Goal: Task Accomplishment & Management: Find specific page/section

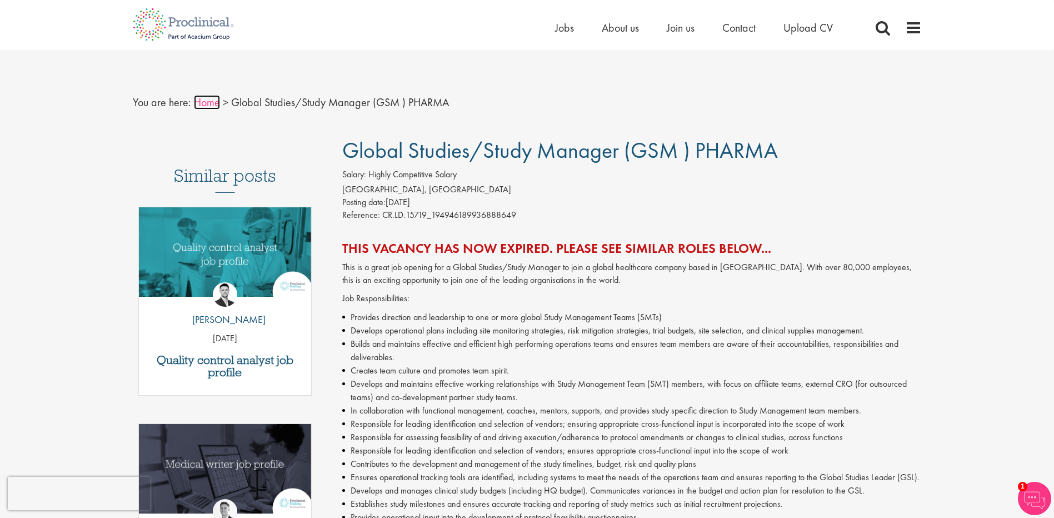
click at [213, 101] on link "Home" at bounding box center [207, 102] width 26 height 14
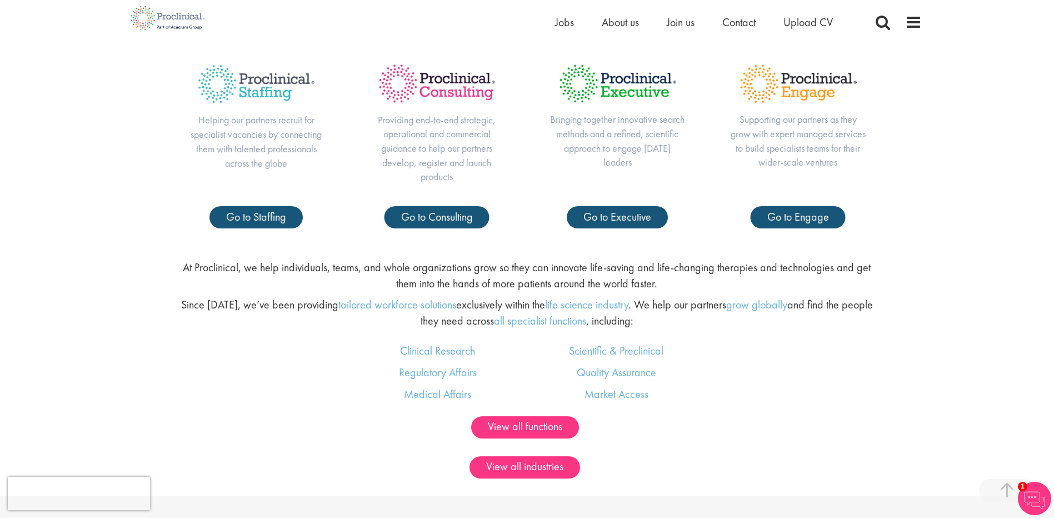
scroll to position [611, 0]
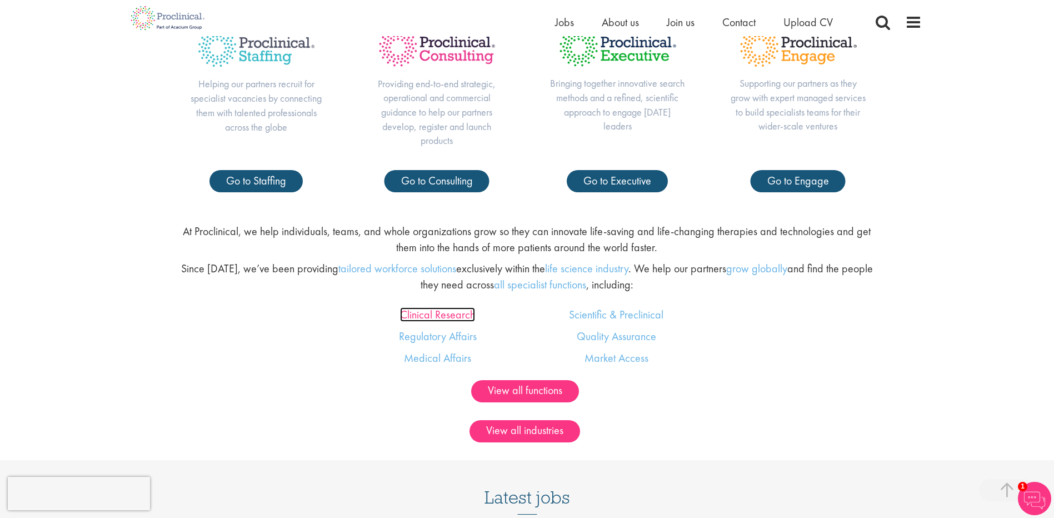
drag, startPoint x: 419, startPoint y: 313, endPoint x: 378, endPoint y: 311, distance: 41.2
click at [419, 313] on link "Clinical Research" at bounding box center [437, 314] width 75 height 14
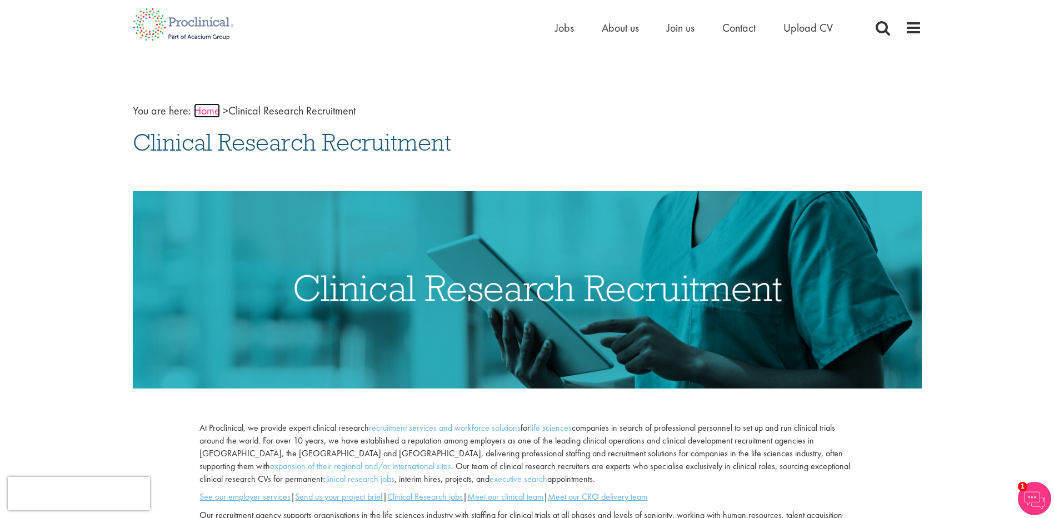
click at [213, 111] on link "Home" at bounding box center [207, 110] width 26 height 14
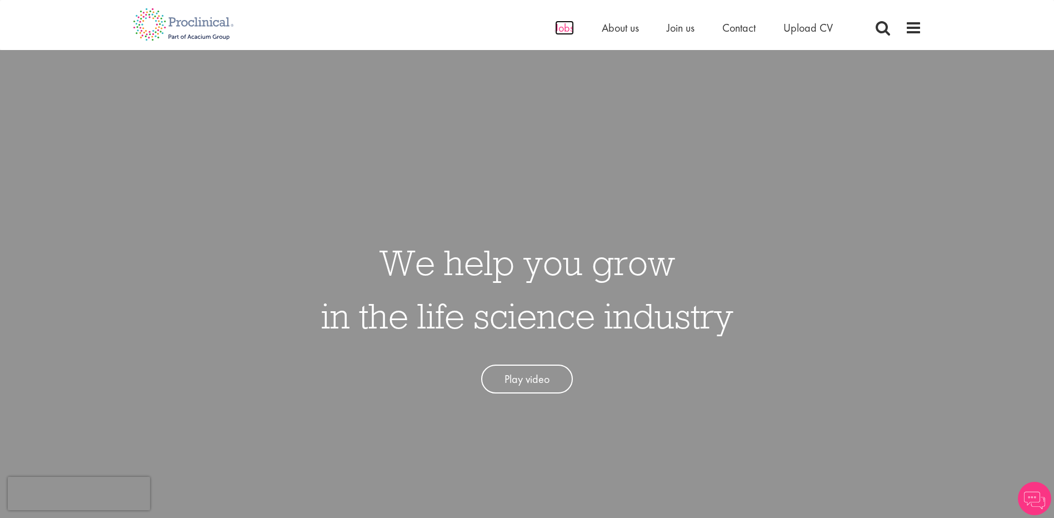
click at [564, 34] on span "Jobs" at bounding box center [564, 28] width 19 height 14
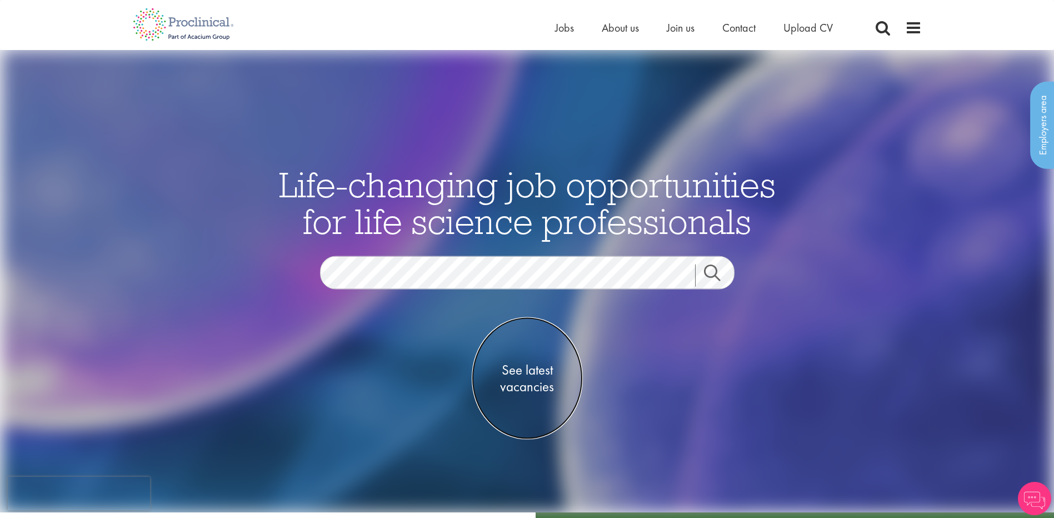
click at [539, 381] on span "See latest vacancies" at bounding box center [527, 377] width 111 height 33
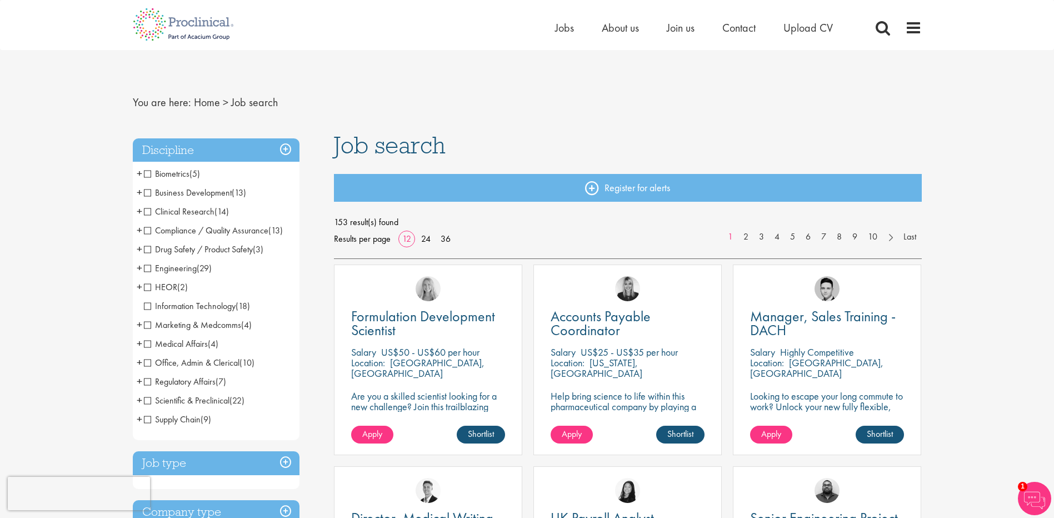
click at [186, 210] on span "Clinical Research" at bounding box center [179, 211] width 71 height 12
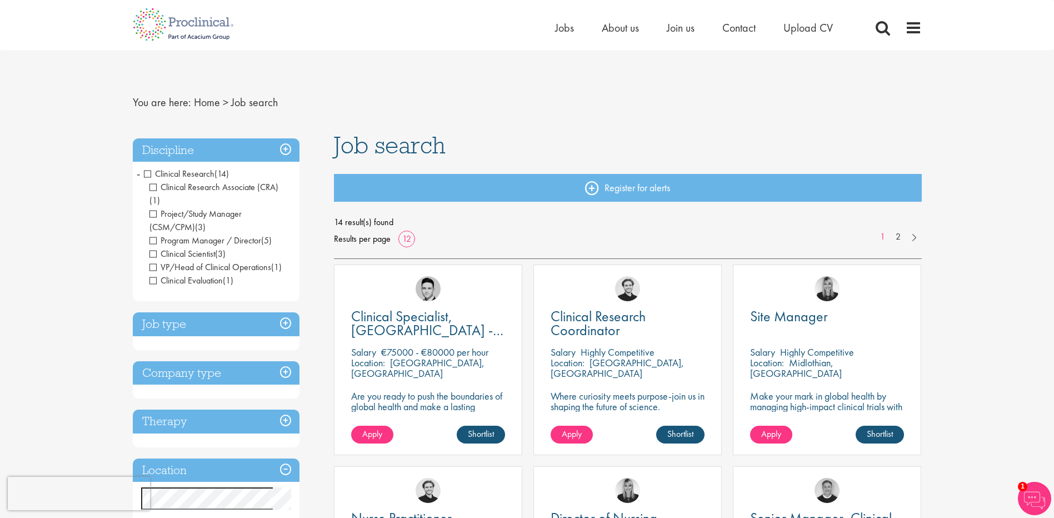
click at [251, 185] on span "Clinical Research Associate (CRA)" at bounding box center [213, 187] width 129 height 12
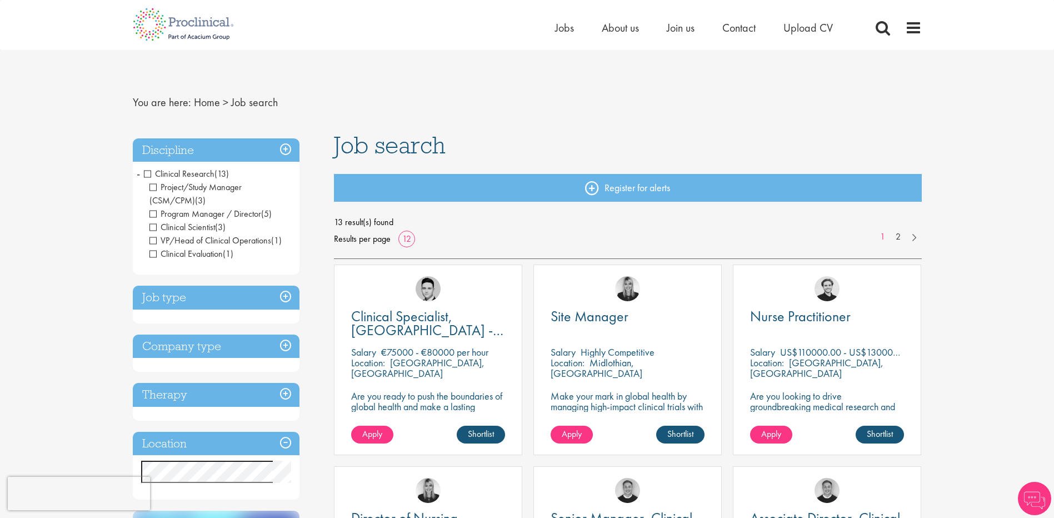
click at [194, 217] on span "Program Manager / Director" at bounding box center [205, 214] width 112 height 12
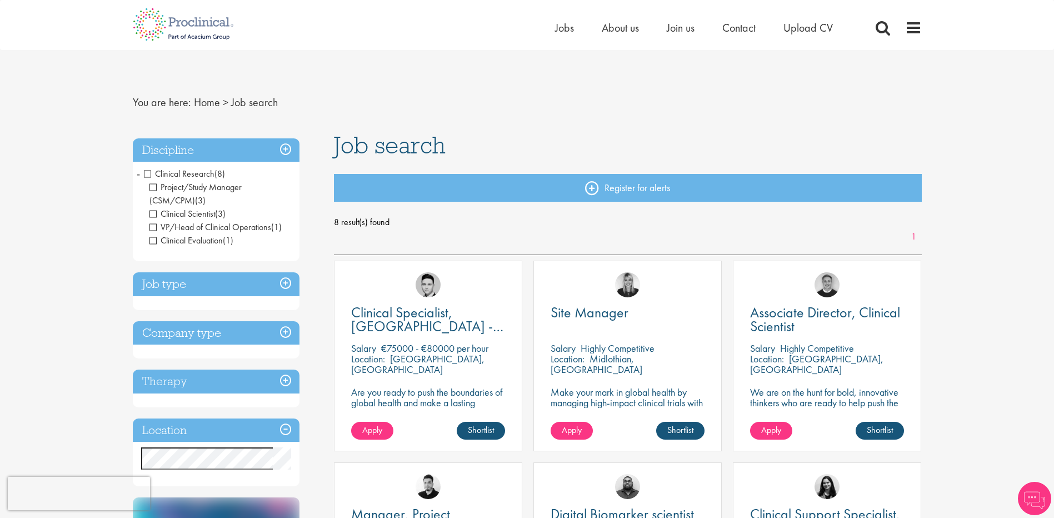
click at [193, 216] on span "Clinical Scientist" at bounding box center [182, 214] width 66 height 12
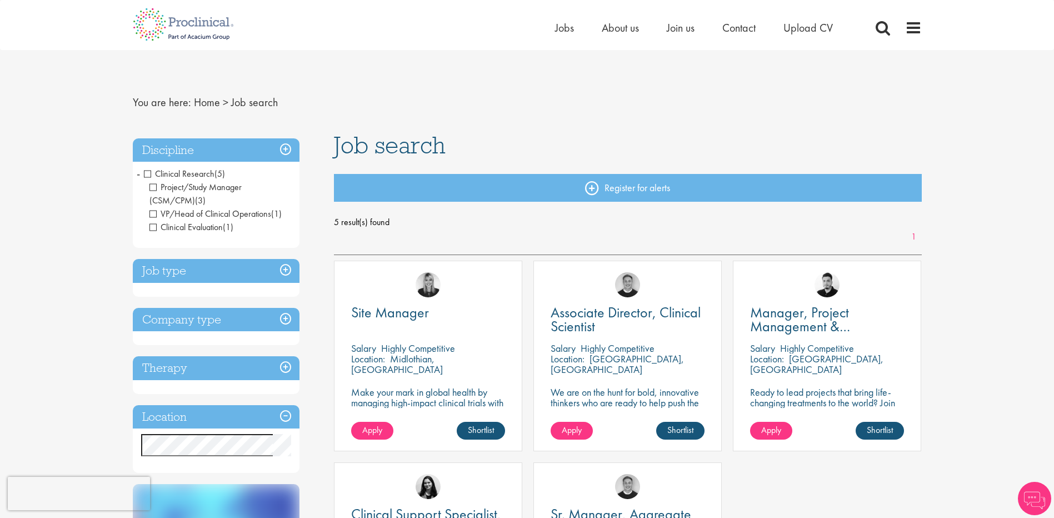
click at [195, 215] on span "VP/Head of Clinical Operations" at bounding box center [210, 214] width 122 height 12
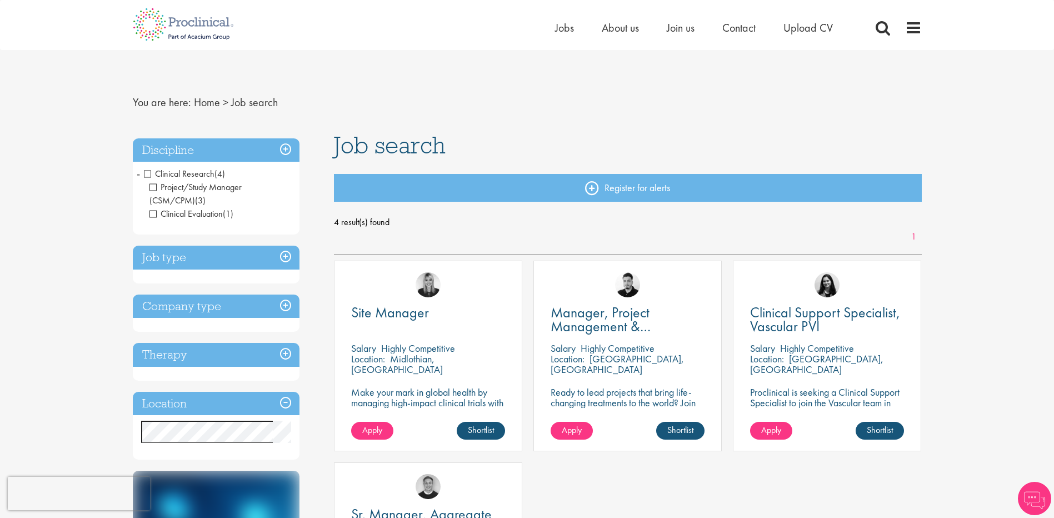
click at [197, 214] on span "Clinical Evaluation" at bounding box center [185, 214] width 73 height 12
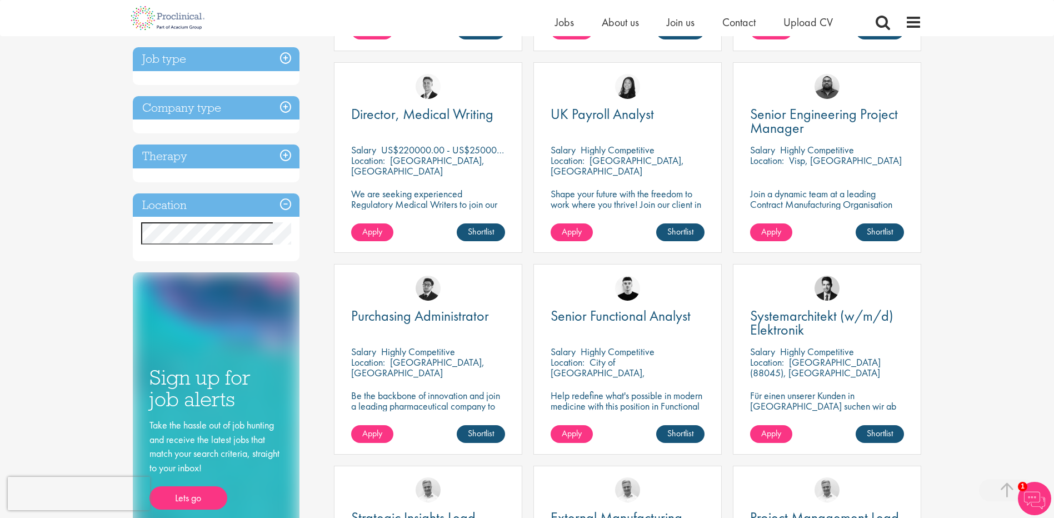
scroll to position [389, 0]
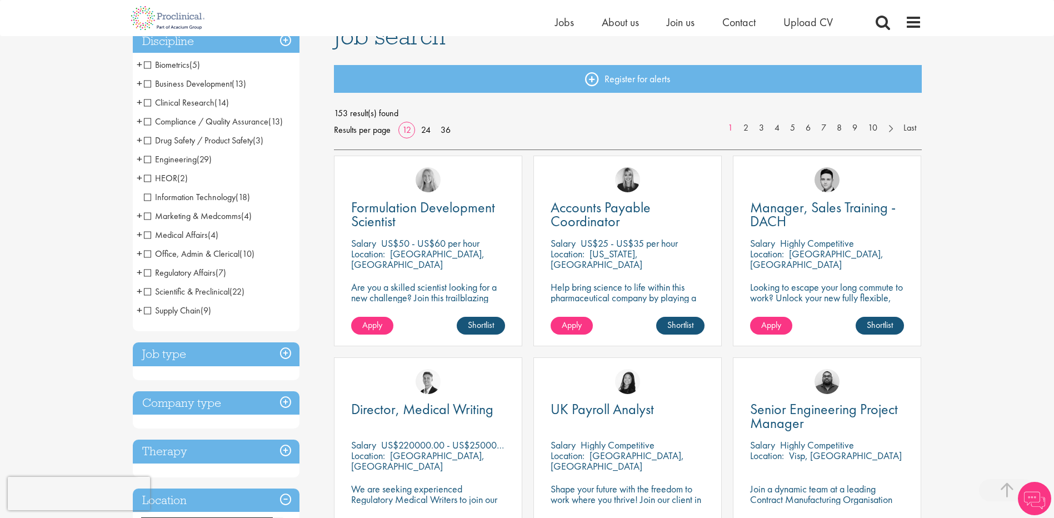
scroll to position [278, 0]
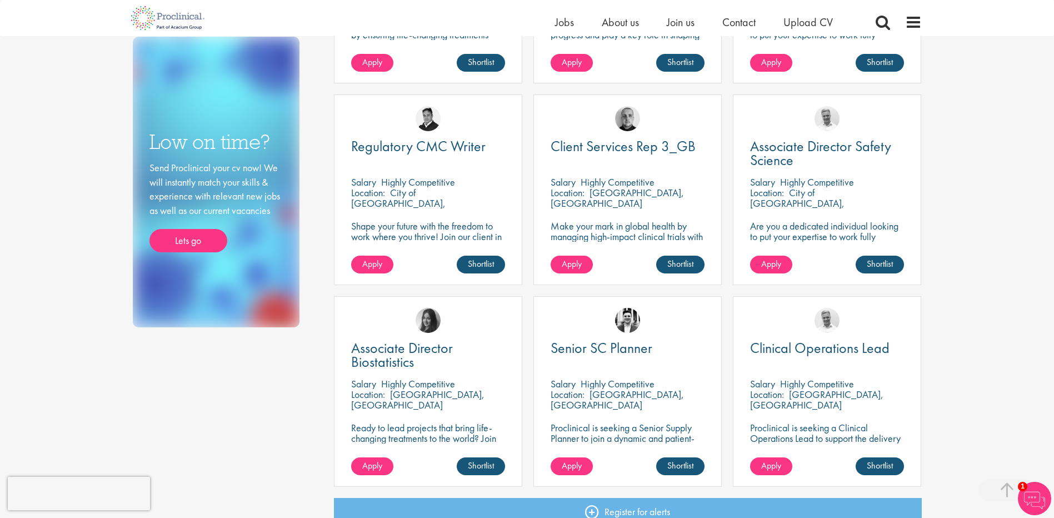
scroll to position [611, 0]
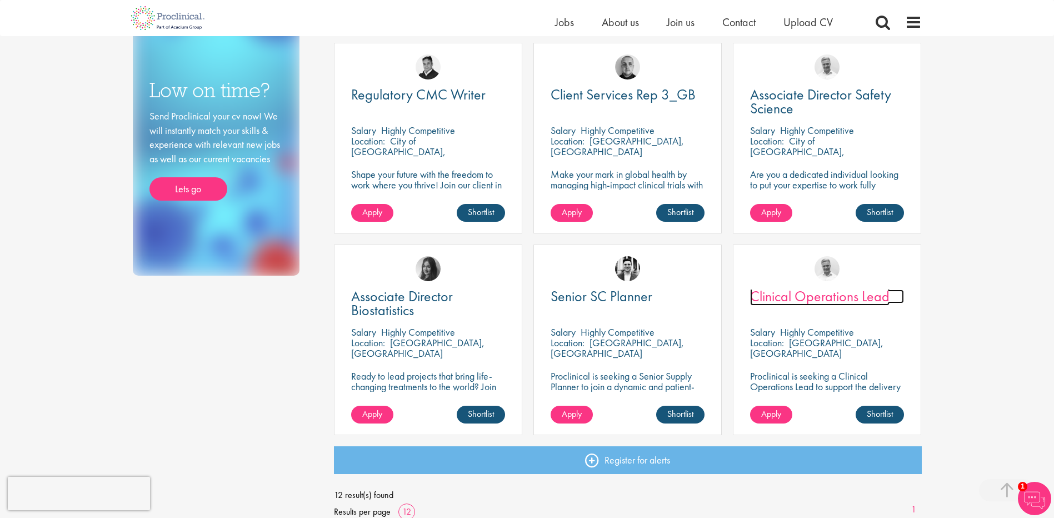
click at [815, 297] on span "Clinical Operations Lead" at bounding box center [819, 296] width 139 height 19
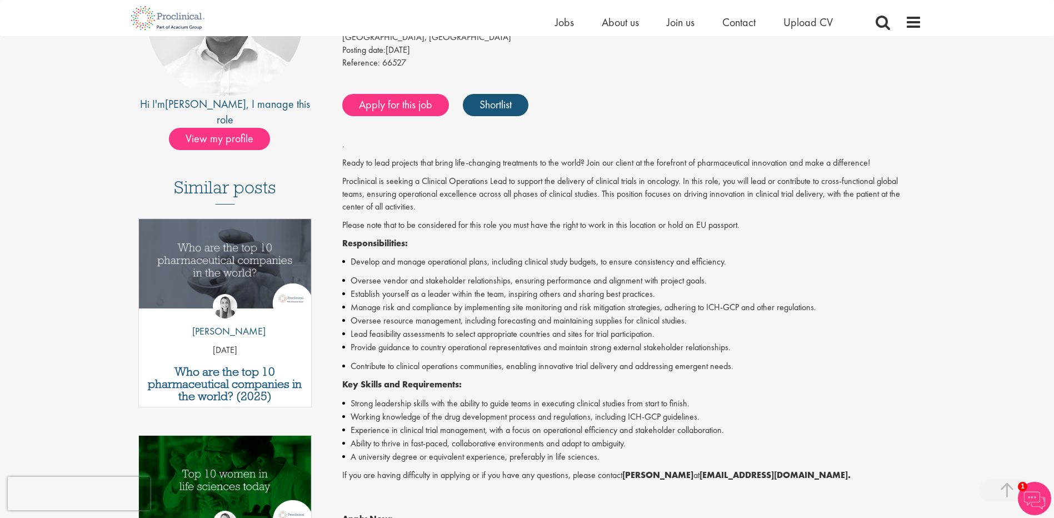
scroll to position [167, 0]
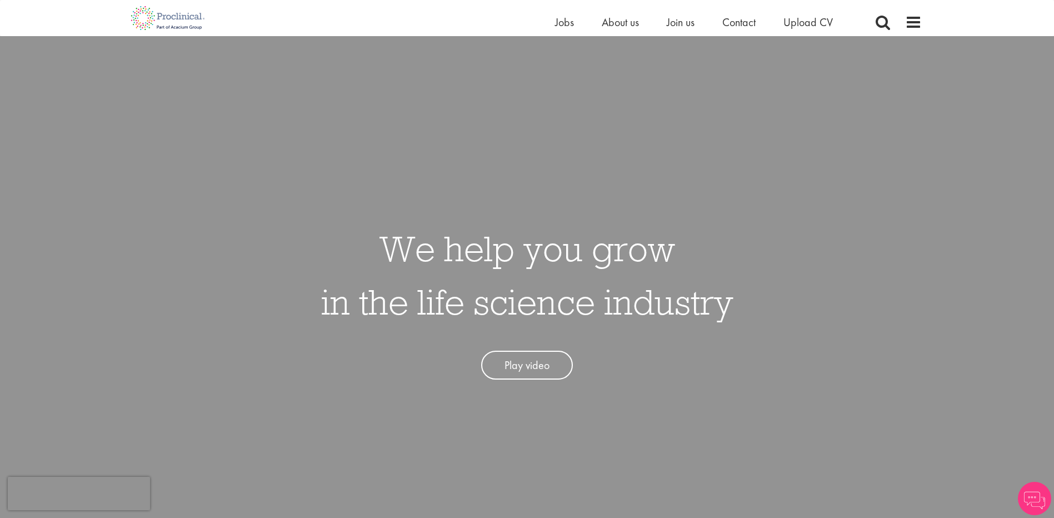
scroll to position [611, 0]
